Goal: Task Accomplishment & Management: Manage account settings

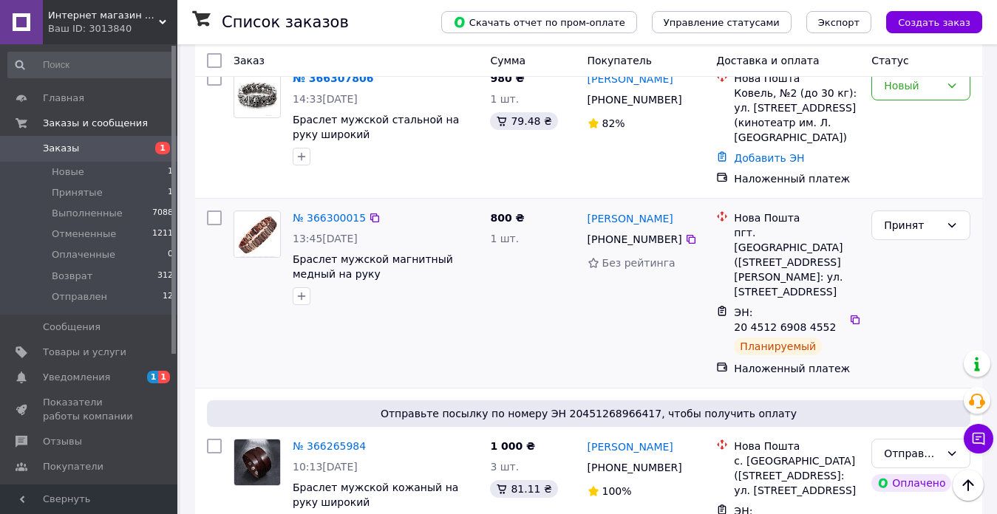
scroll to position [222, 0]
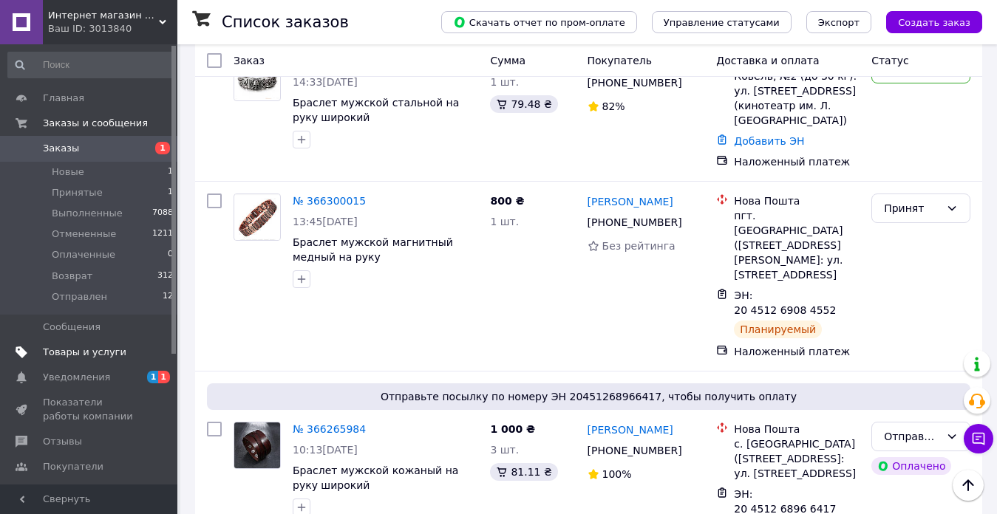
click at [90, 352] on span "Товары и услуги" at bounding box center [84, 352] width 83 height 13
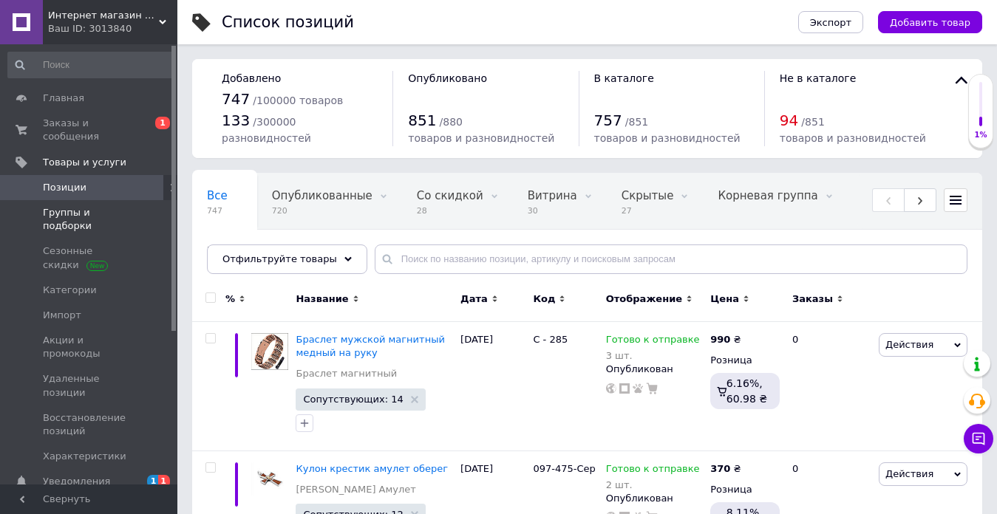
click at [106, 206] on span "Группы и подборки" at bounding box center [90, 219] width 94 height 27
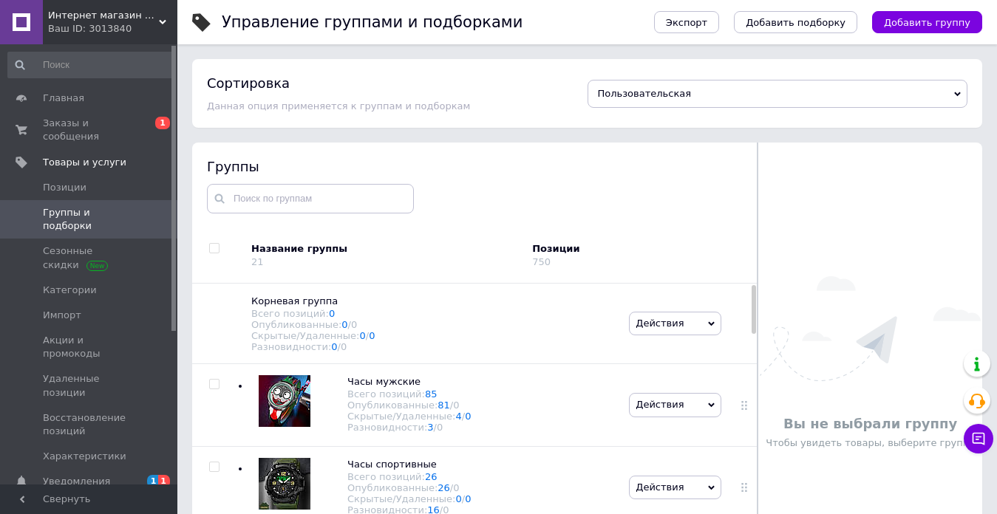
click at [121, 206] on span "Группы и подборки" at bounding box center [90, 219] width 94 height 27
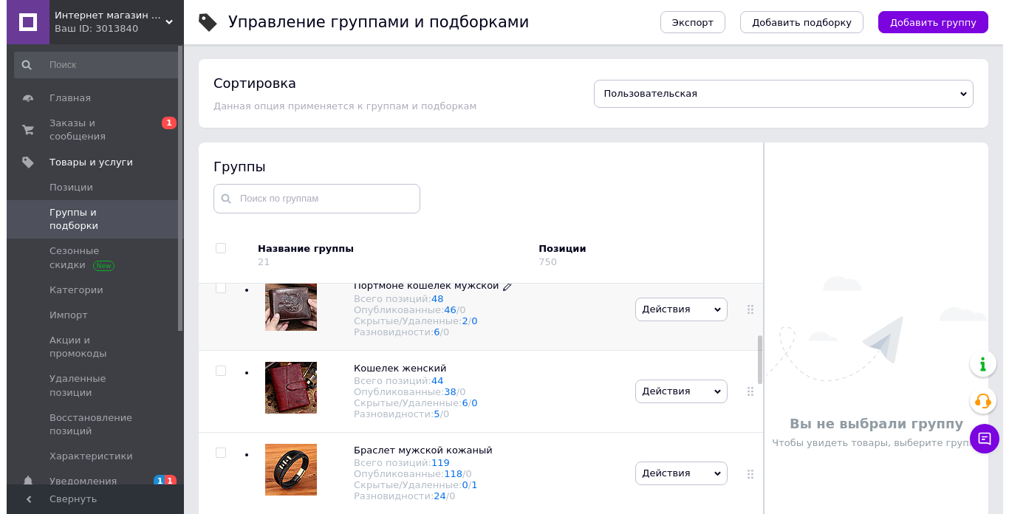
scroll to position [369, 0]
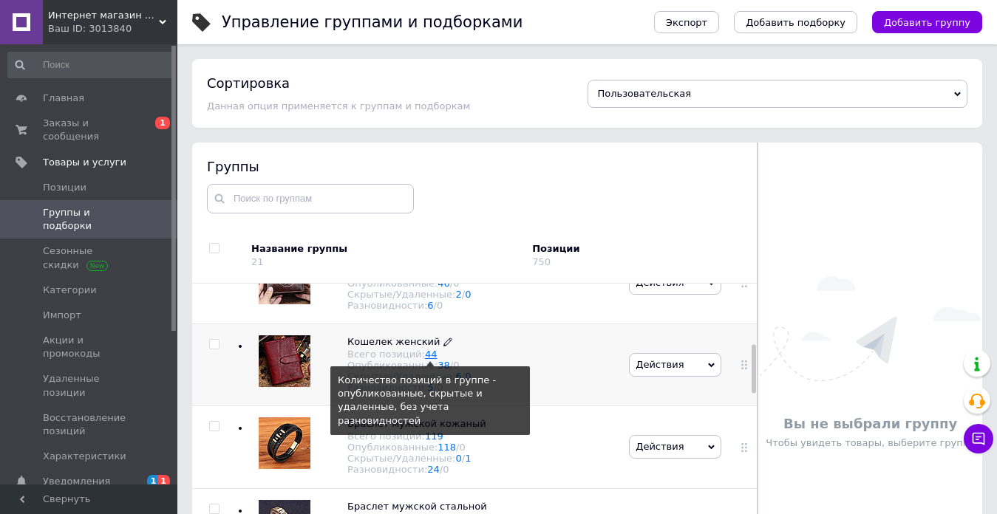
click at [425, 360] on link "44" at bounding box center [431, 354] width 13 height 11
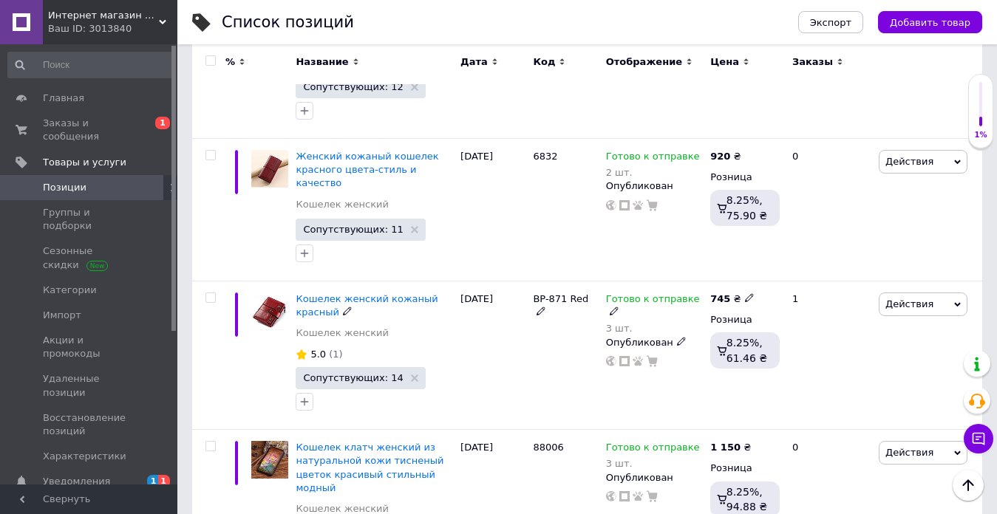
scroll to position [4951, 0]
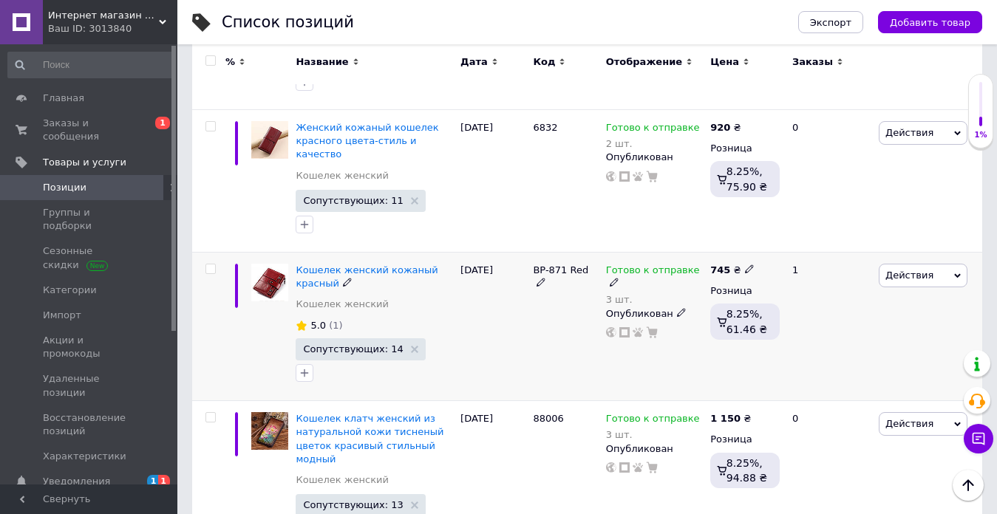
click at [618, 278] on icon at bounding box center [614, 282] width 9 height 9
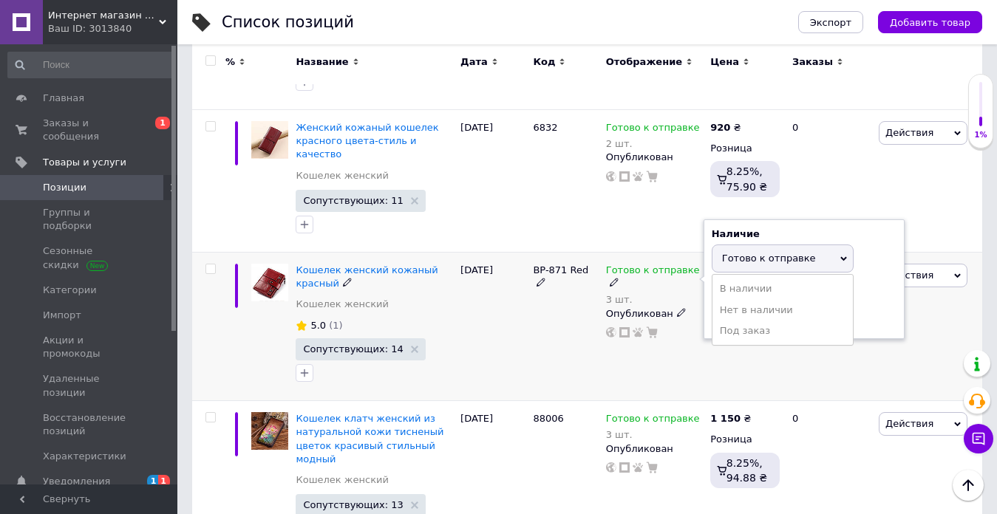
click at [749, 253] on span "Готово к отправке" at bounding box center [769, 258] width 94 height 11
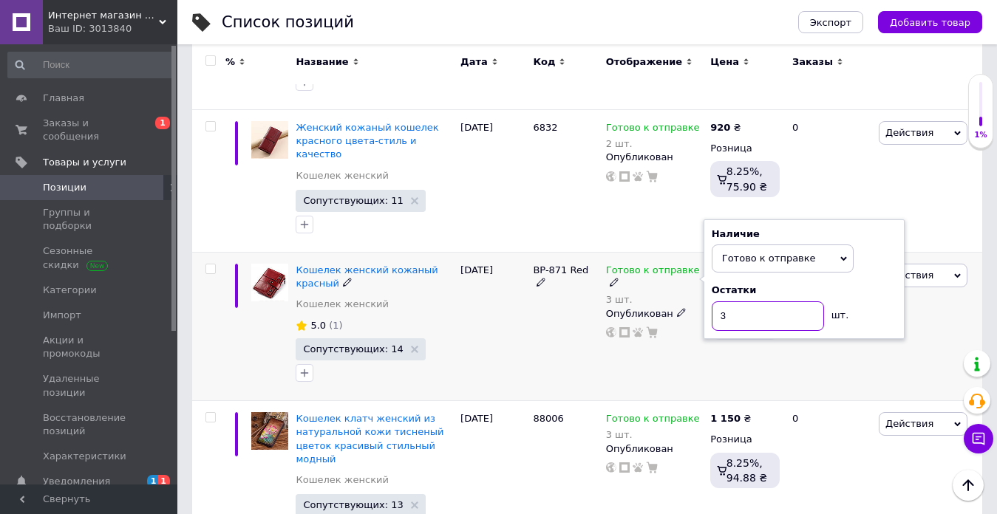
click at [757, 301] on input "3" at bounding box center [768, 316] width 112 height 30
type input "2"
click at [530, 252] on div "BP-871 Red" at bounding box center [565, 326] width 72 height 149
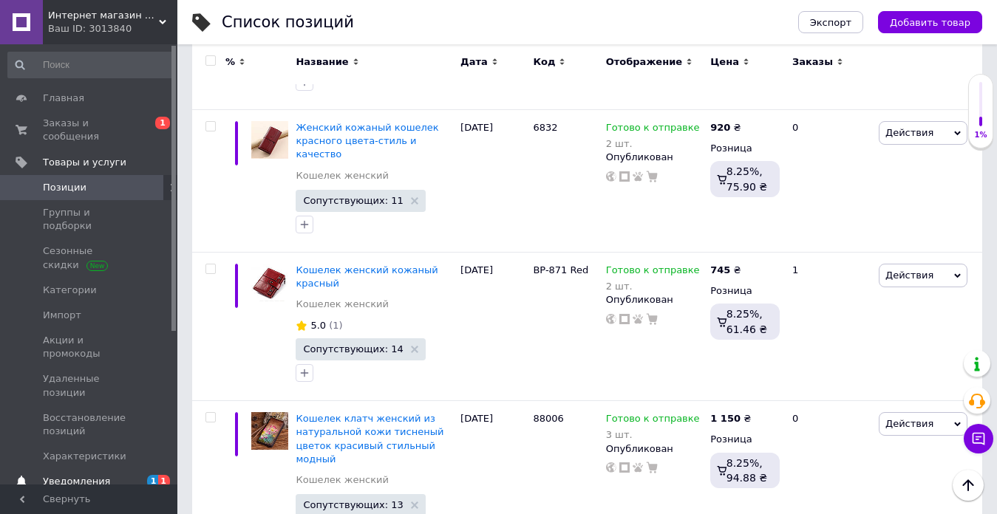
click at [78, 475] on span "Уведомления" at bounding box center [76, 481] width 67 height 13
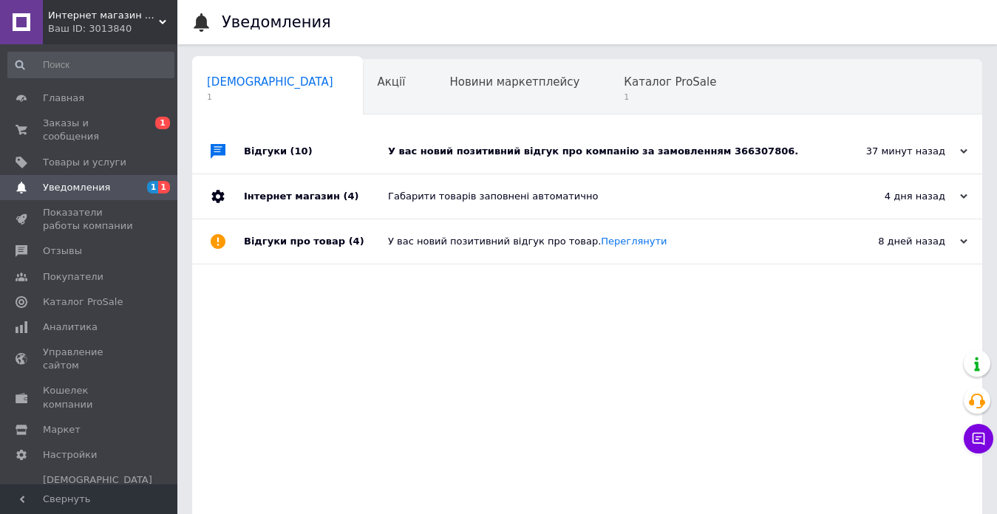
click at [548, 147] on div "У вас новий позитивний відгук про компанію за замовленням 366307806." at bounding box center [604, 151] width 432 height 13
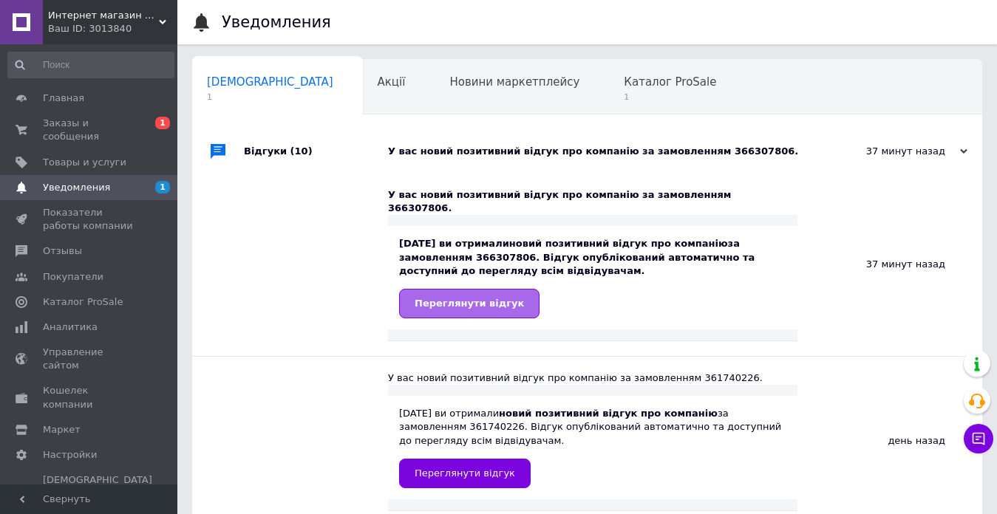
click at [459, 298] on span "Переглянути відгук" at bounding box center [469, 303] width 109 height 11
click at [78, 123] on span "Заказы и сообщения" at bounding box center [90, 130] width 94 height 27
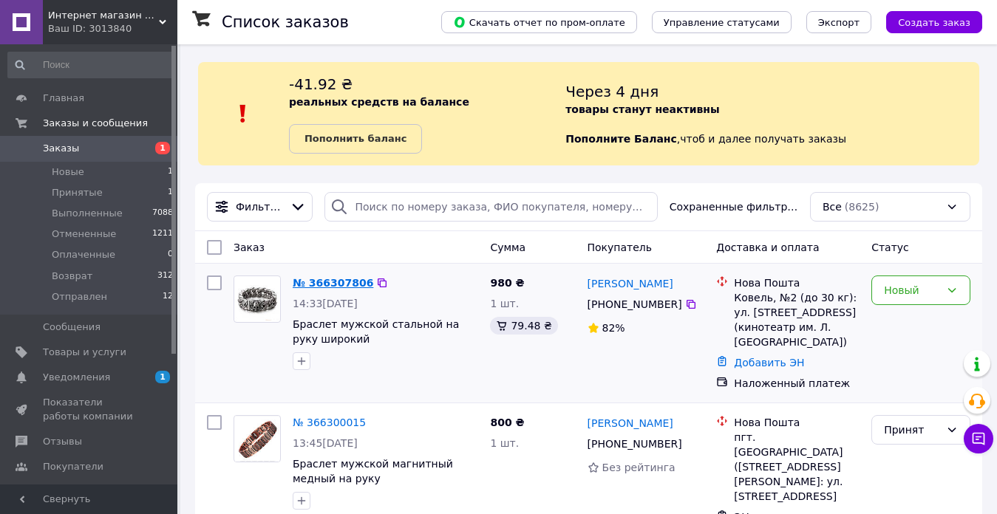
click at [331, 289] on link "№ 366307806" at bounding box center [333, 283] width 81 height 12
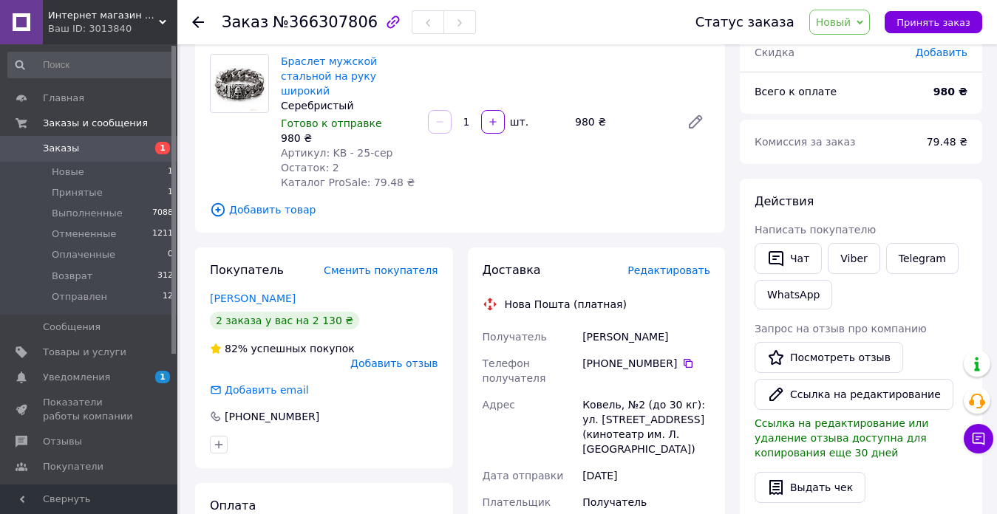
scroll to position [148, 0]
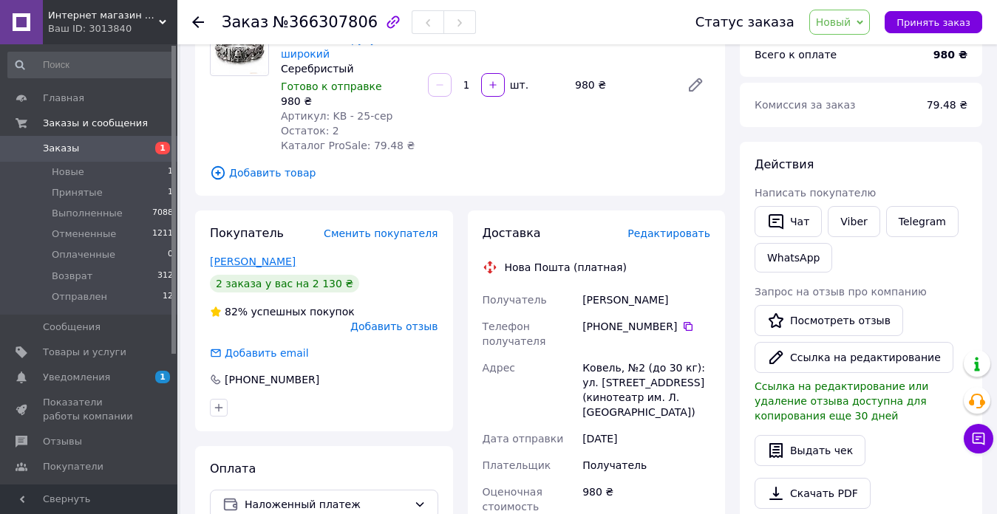
click at [259, 267] on link "Ковальчук Саша" at bounding box center [253, 262] width 86 height 12
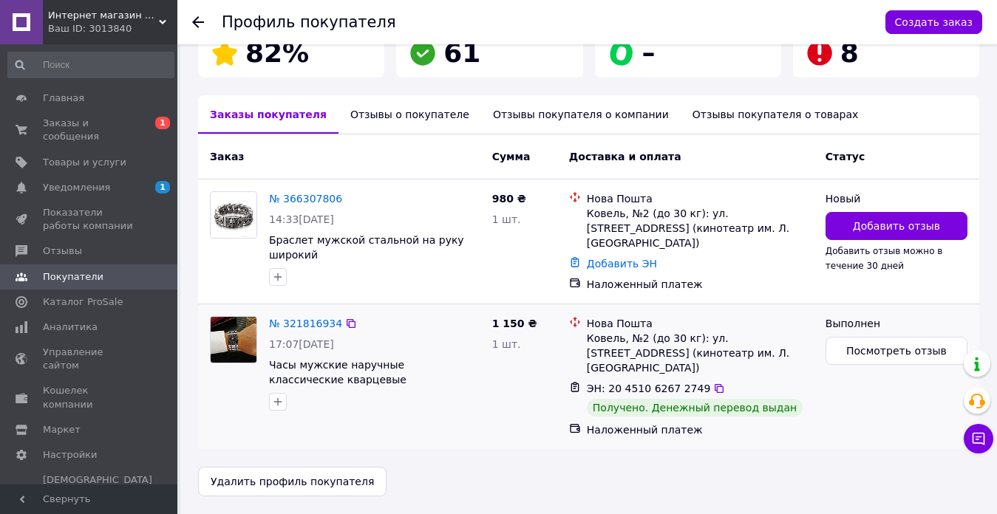
scroll to position [296, 0]
click at [417, 134] on div "Отзывы о покупателе" at bounding box center [409, 114] width 143 height 38
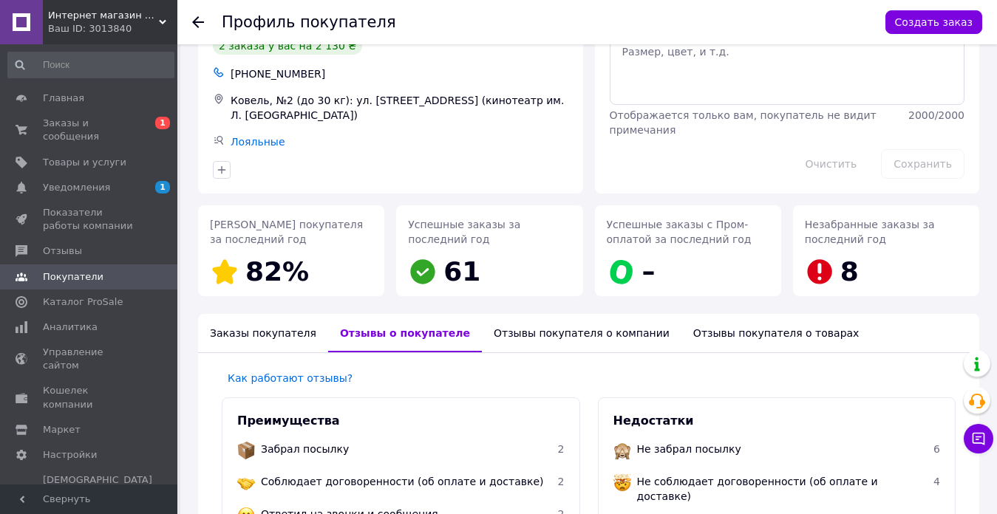
scroll to position [0, 0]
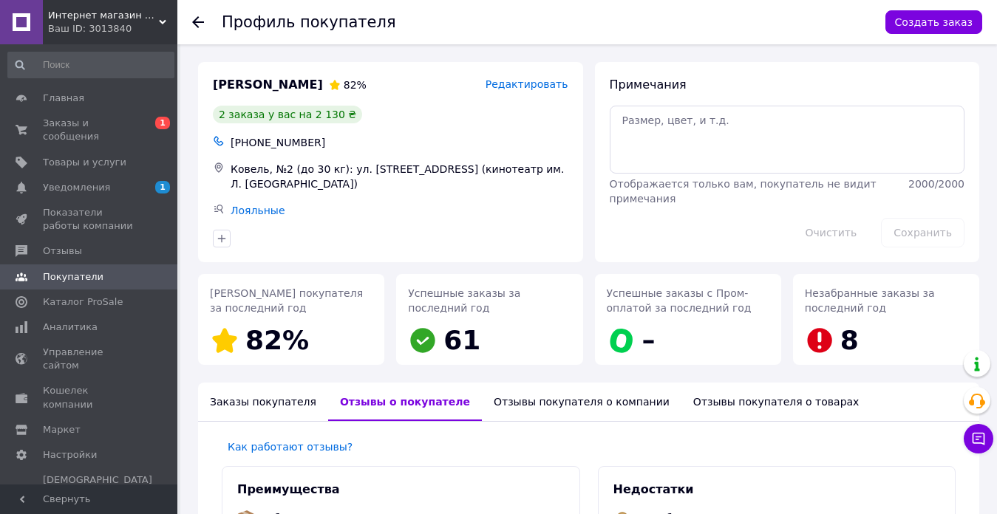
click at [193, 26] on icon at bounding box center [198, 22] width 12 height 12
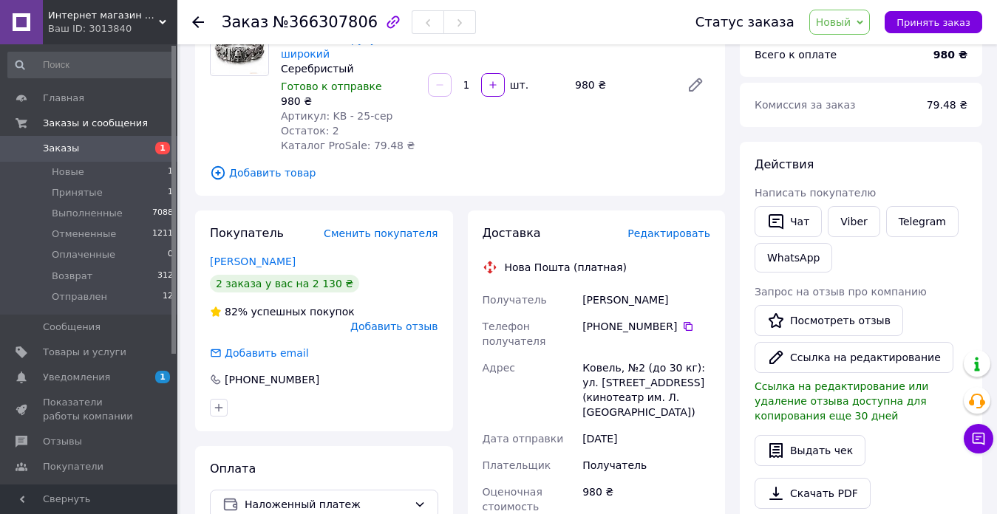
click at [196, 18] on icon at bounding box center [198, 22] width 12 height 12
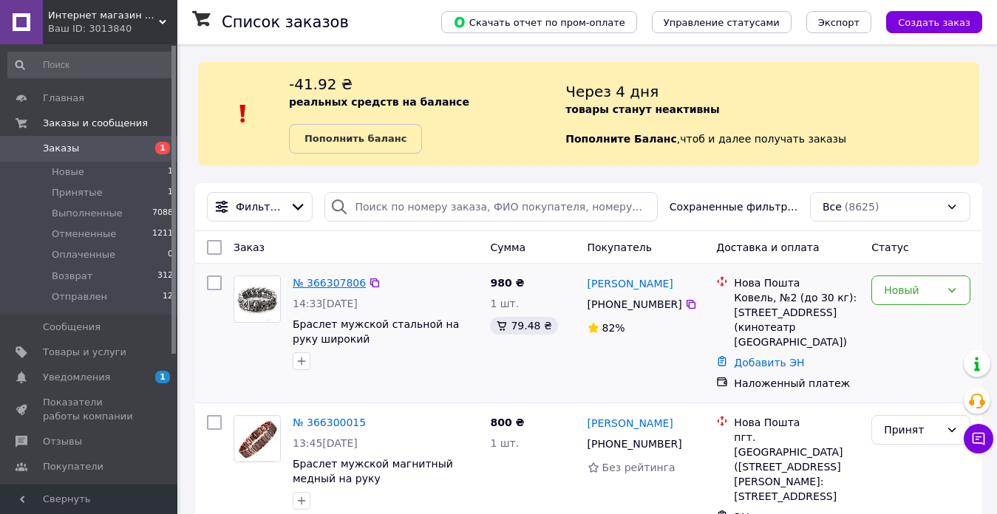
click at [347, 289] on link "№ 366307806" at bounding box center [329, 283] width 73 height 12
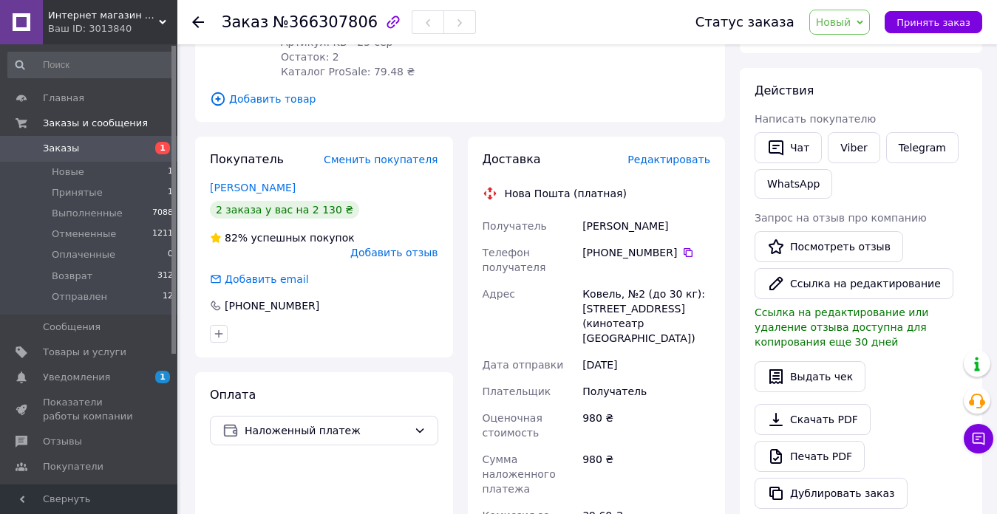
scroll to position [296, 0]
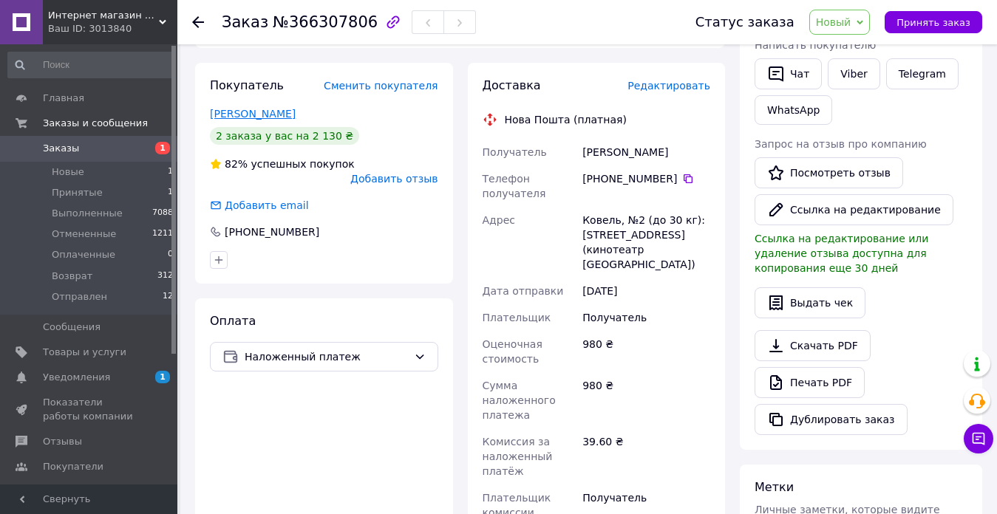
click at [257, 120] on link "Ковальчук Саша" at bounding box center [253, 114] width 86 height 12
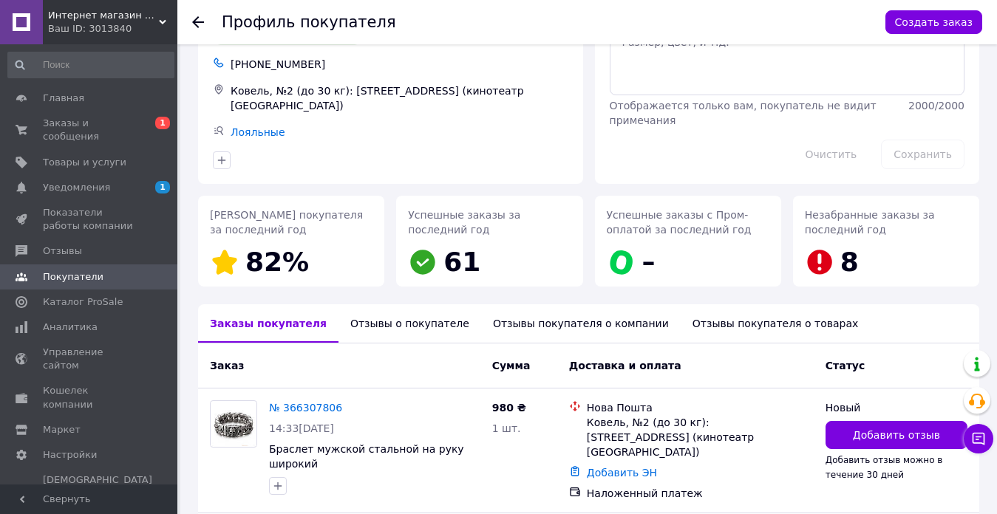
scroll to position [148, 0]
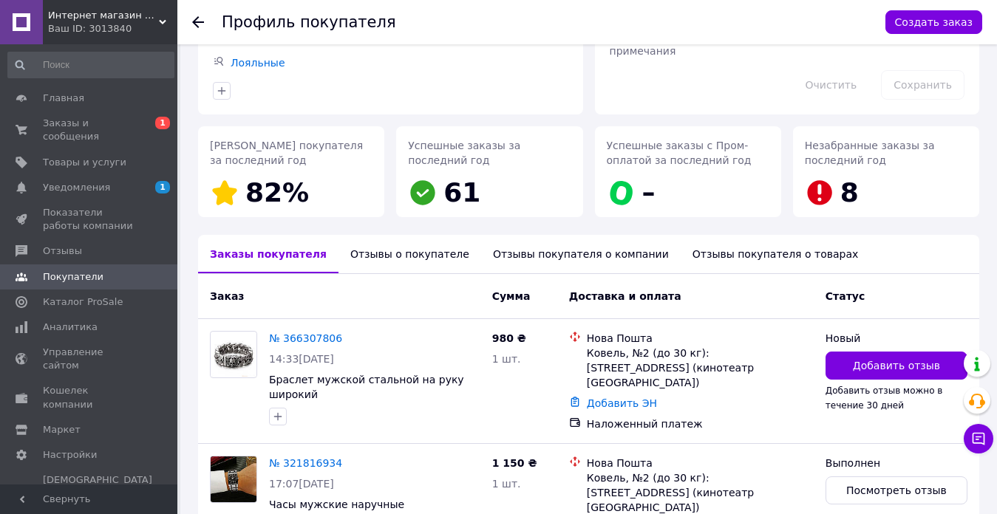
click at [403, 273] on div "Отзывы о покупателе" at bounding box center [409, 254] width 143 height 38
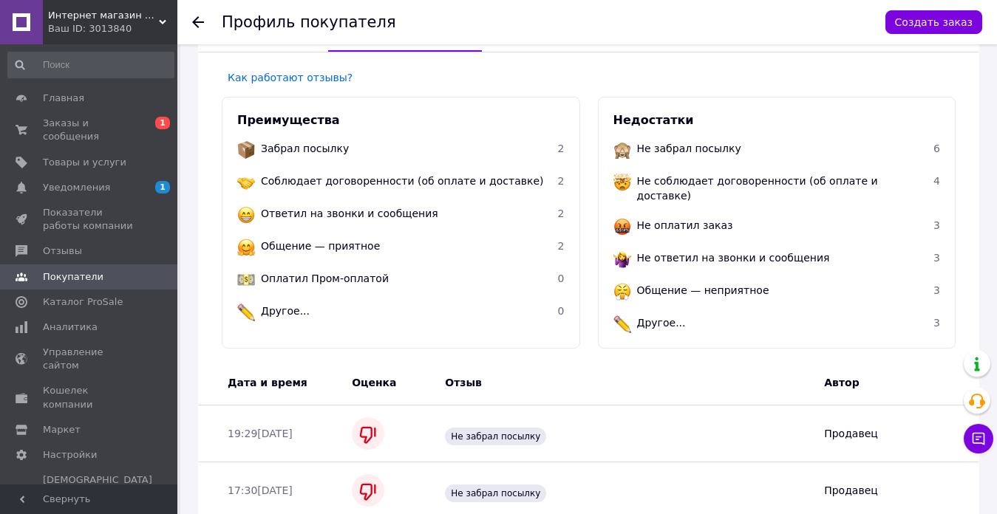
scroll to position [0, 0]
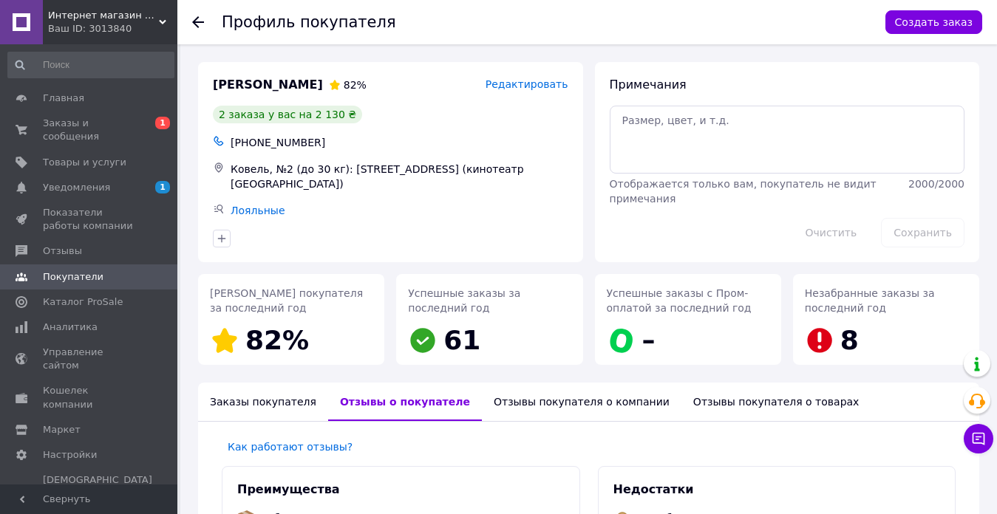
click at [194, 19] on icon at bounding box center [198, 22] width 12 height 12
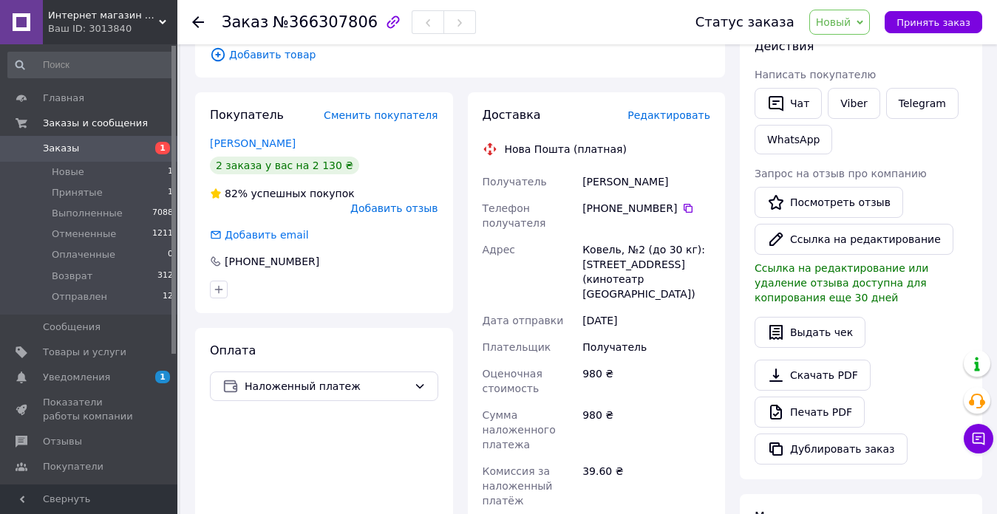
scroll to position [309, 0]
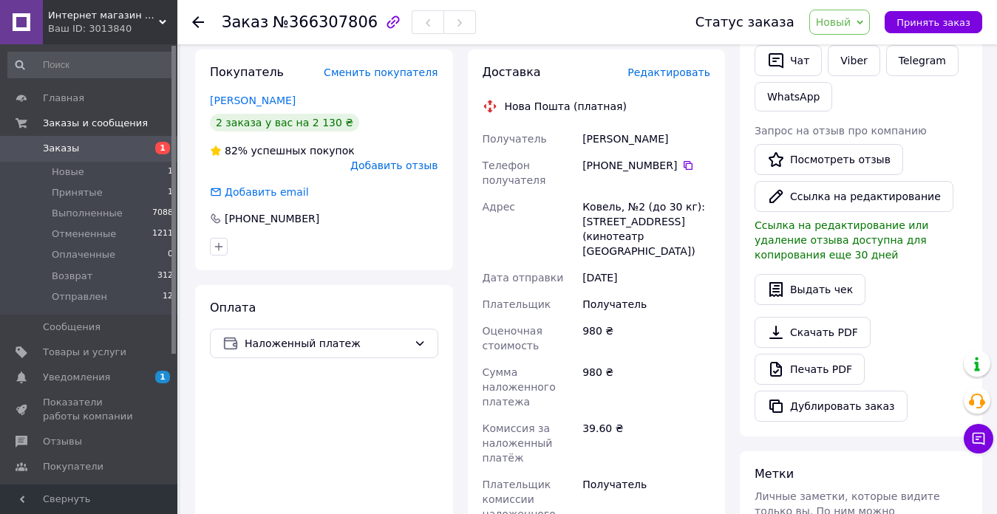
click at [196, 20] on use at bounding box center [198, 22] width 12 height 12
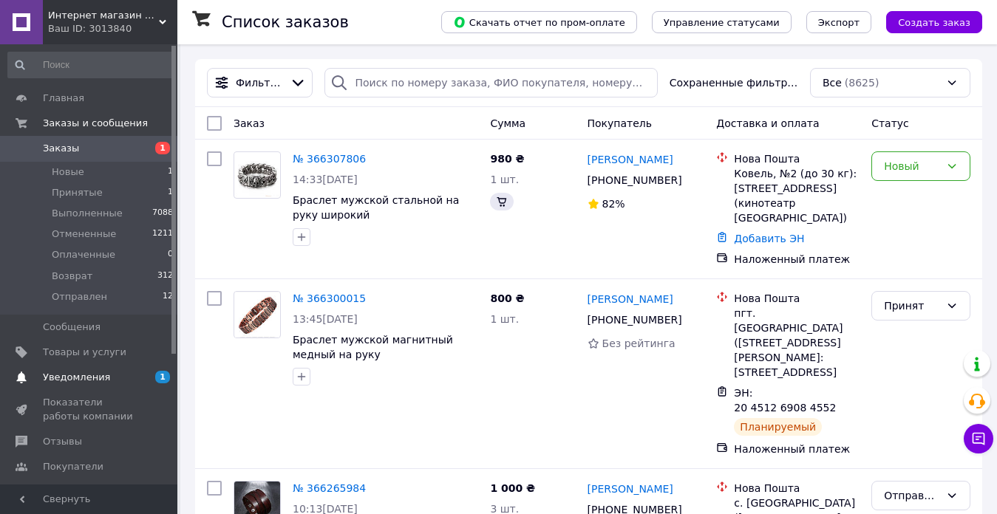
click at [65, 378] on span "Уведомления" at bounding box center [76, 377] width 67 height 13
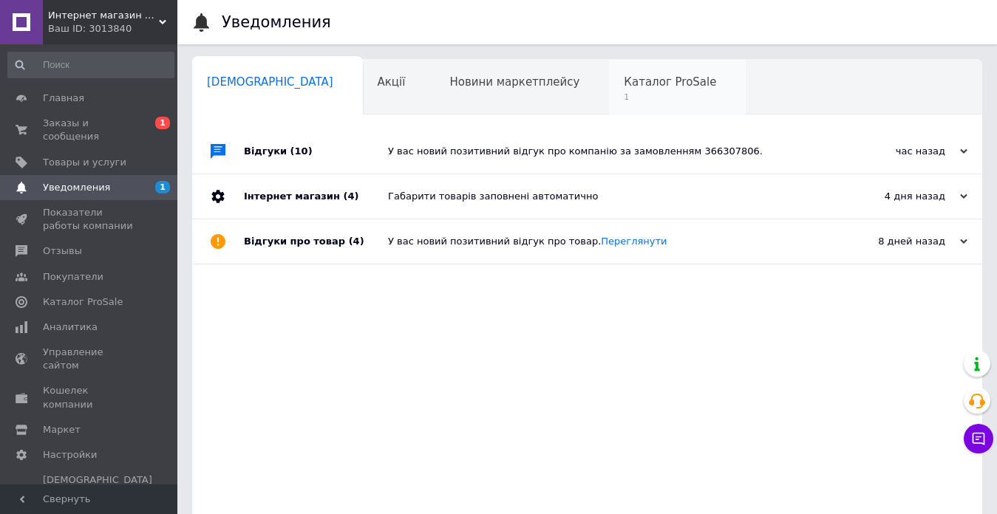
click at [624, 97] on span "1" at bounding box center [670, 97] width 92 height 11
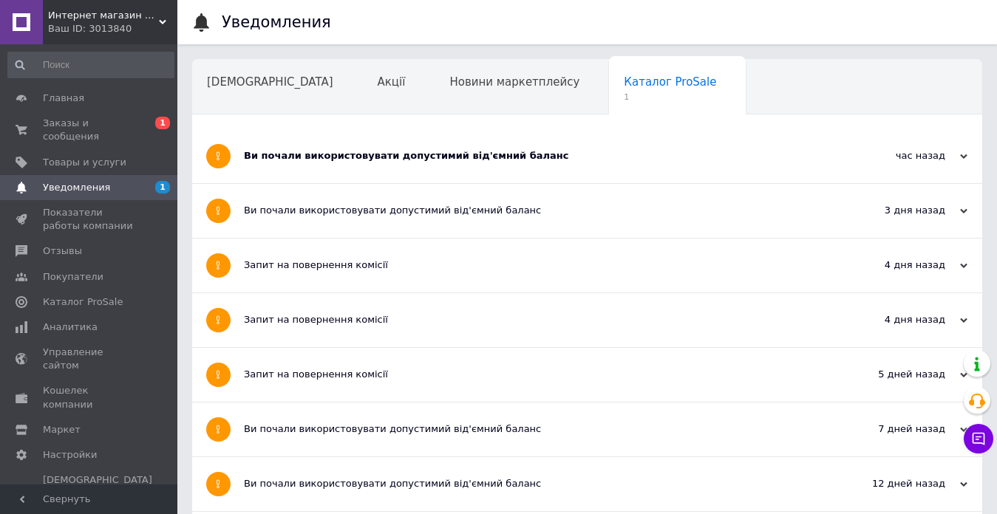
click at [313, 156] on div "Ви почали використовувати допустимий від'ємний баланс" at bounding box center [532, 155] width 576 height 13
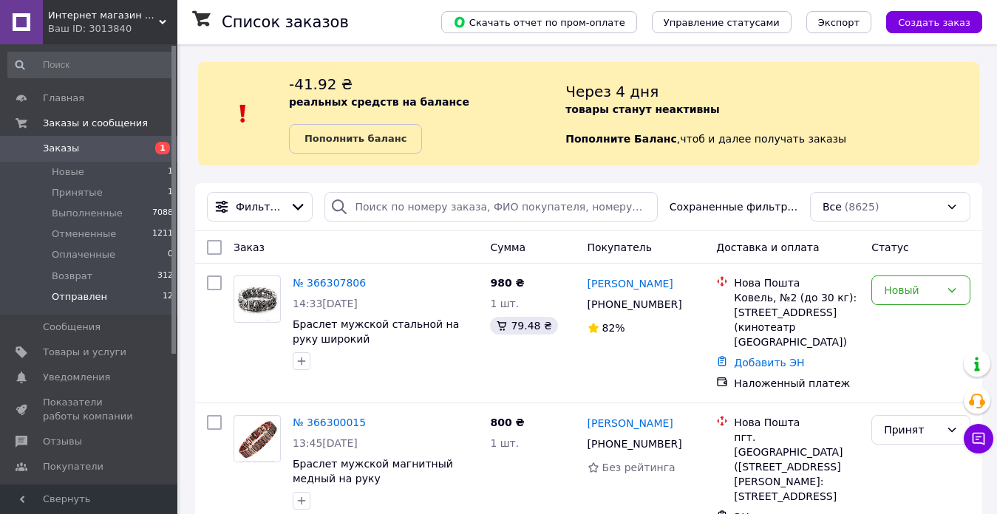
click at [72, 296] on span "Отправлен" at bounding box center [79, 296] width 55 height 13
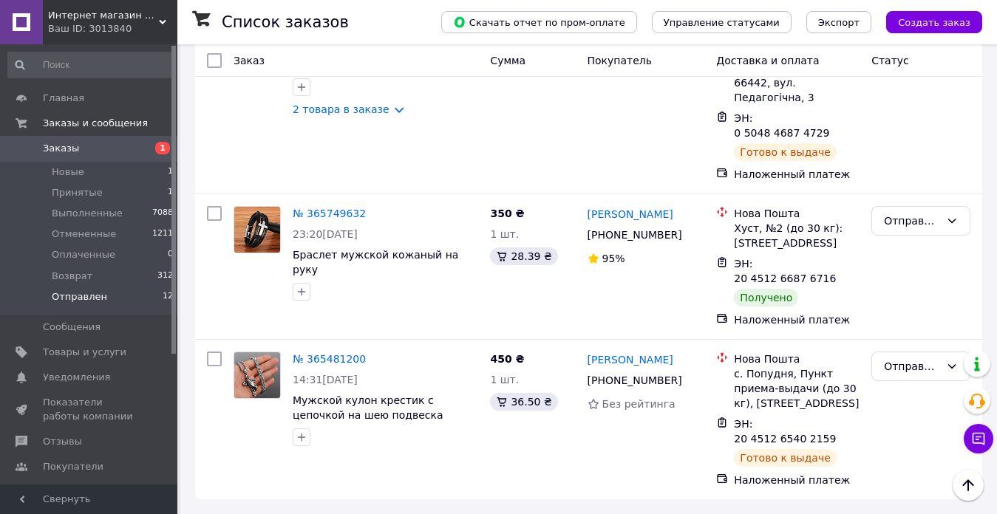
scroll to position [2312, 0]
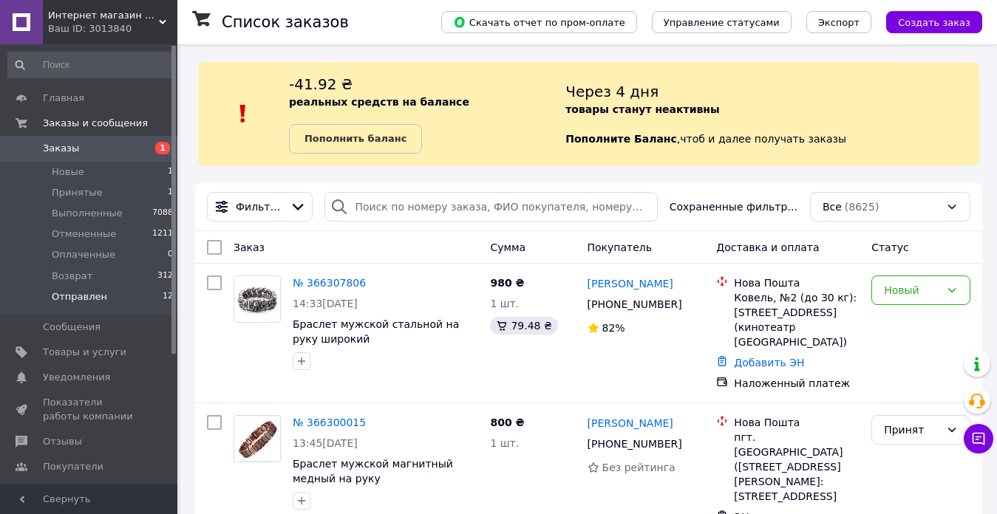
click at [94, 293] on span "Отправлен" at bounding box center [79, 296] width 55 height 13
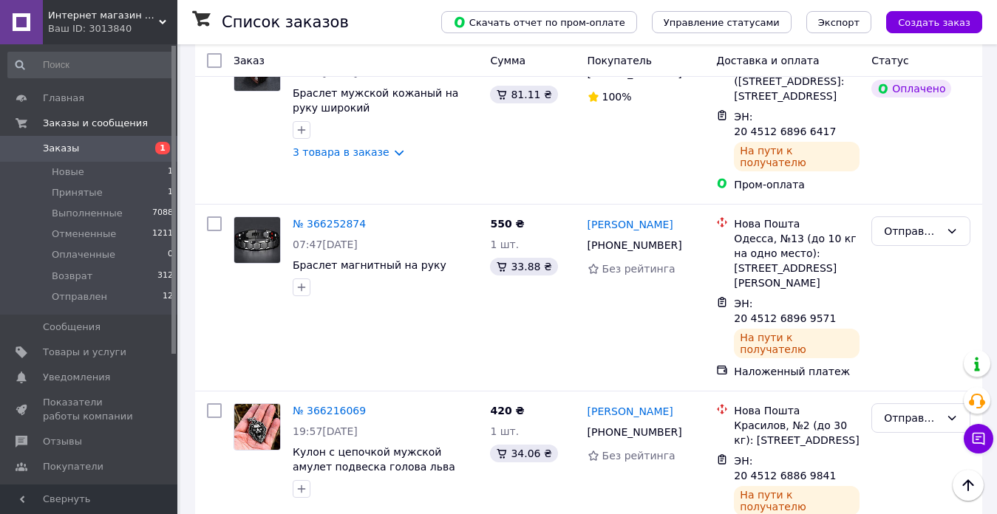
scroll to position [665, 0]
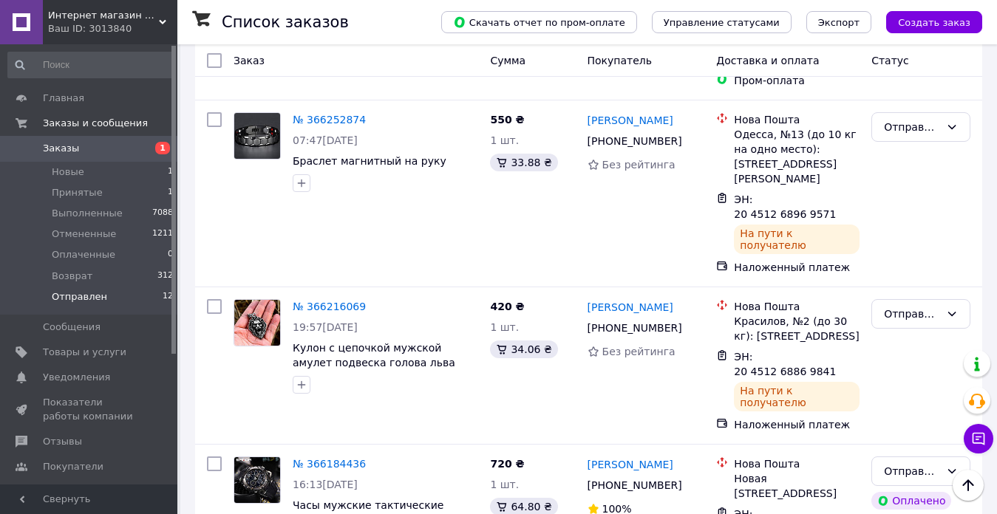
click at [97, 296] on span "Отправлен" at bounding box center [79, 296] width 55 height 13
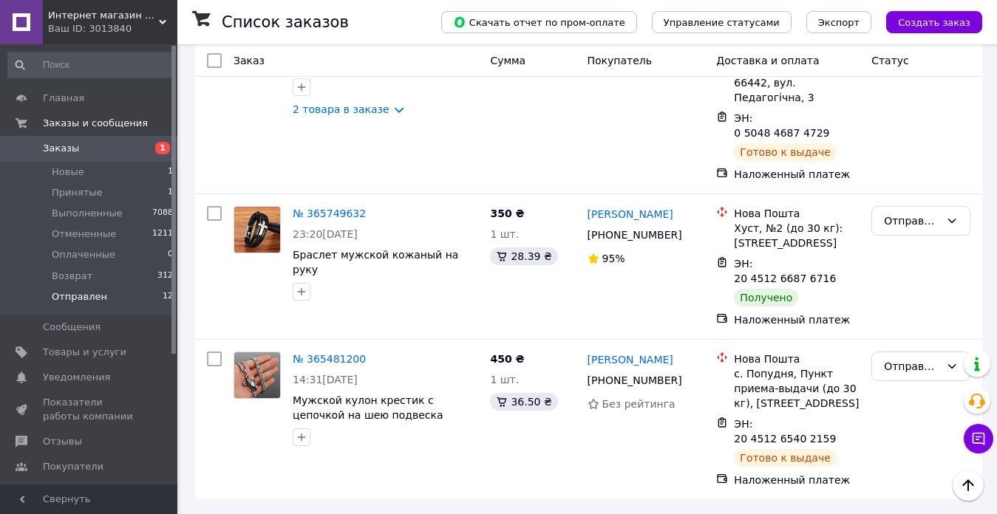
scroll to position [2312, 0]
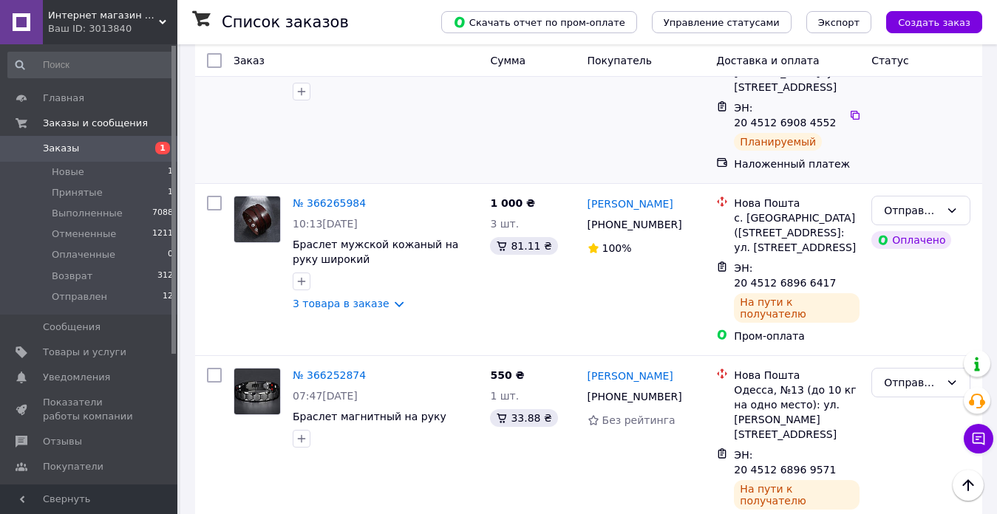
scroll to position [517, 0]
